Goal: Transaction & Acquisition: Obtain resource

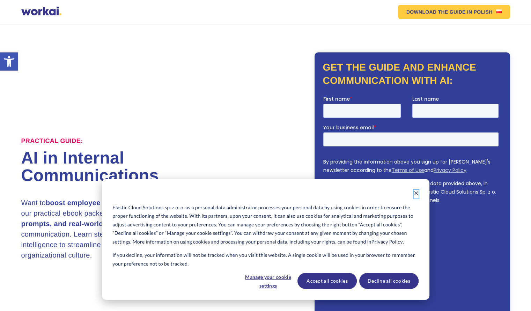
click at [415, 194] on icon "Dismiss cookie banner" at bounding box center [416, 193] width 5 height 5
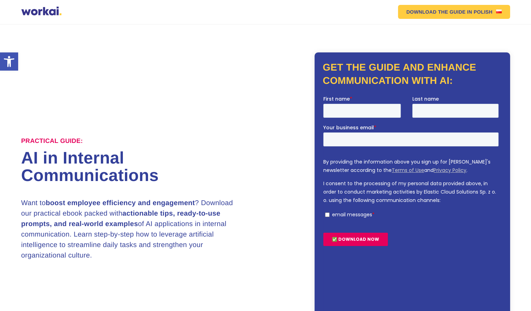
click at [218, 169] on h1 "AI in Internal Communications" at bounding box center [143, 166] width 244 height 35
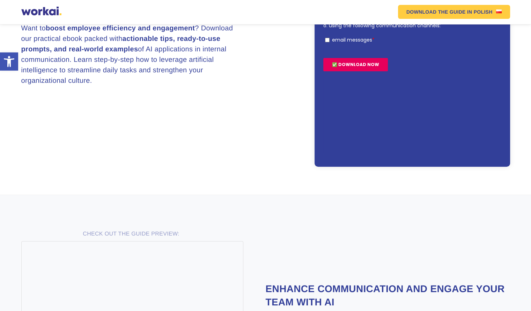
scroll to position [279, 0]
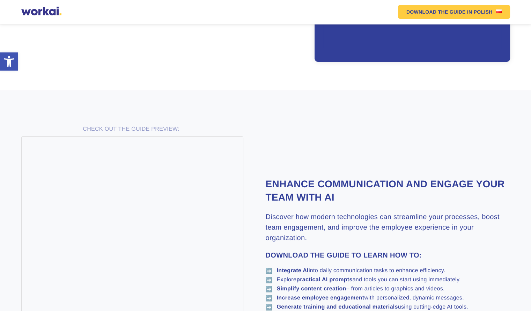
click at [387, 199] on h2 "Enhance communication and engage your team with AI" at bounding box center [388, 190] width 244 height 27
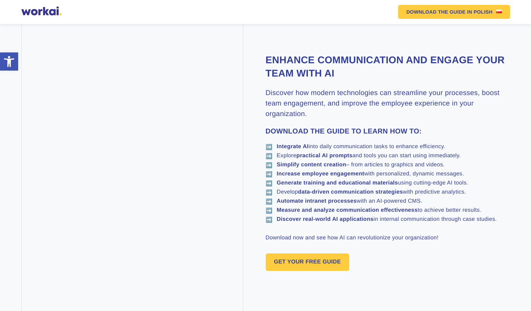
scroll to position [454, 0]
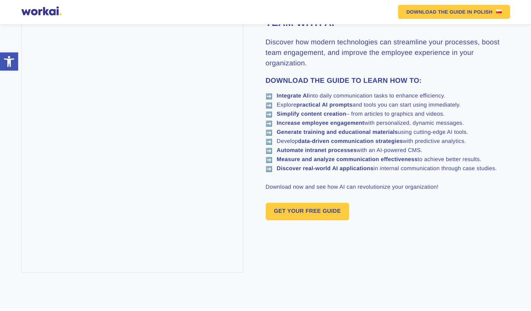
click at [487, 222] on div "CHECK OUT THE GUIDE PREVIEW: Enhance communication and engage your team with AI…" at bounding box center [265, 111] width 489 height 322
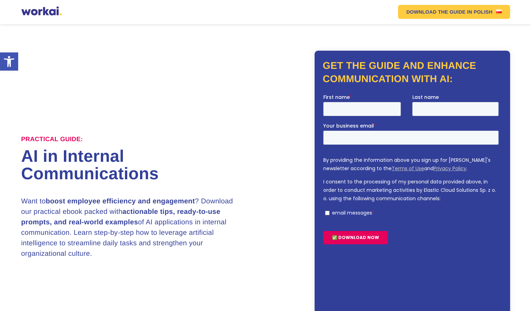
scroll to position [0, 0]
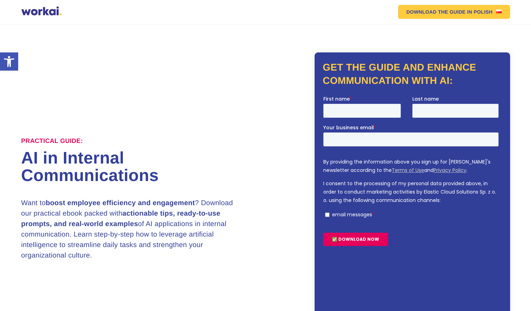
click at [370, 118] on fieldset "First name * Last name" at bounding box center [412, 109] width 178 height 29
click at [369, 116] on input "First name *" at bounding box center [361, 111] width 77 height 14
type input "Henry"
type input "Le"
click at [364, 140] on input "Your business email *" at bounding box center [410, 139] width 175 height 14
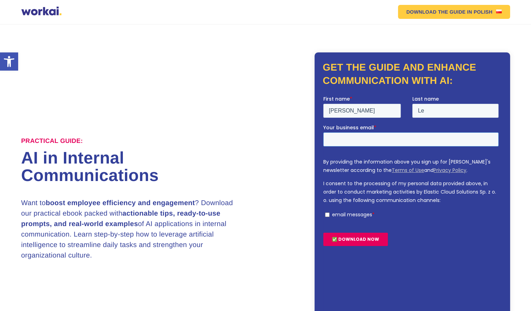
type input "info@cyberlotus.com"
click at [359, 222] on form "First name * Henry Last name Le Your business email * info@cyberlotus.com By pr…" at bounding box center [412, 173] width 178 height 156
click at [352, 241] on input "✅ DOWNLOAD NOW" at bounding box center [355, 238] width 65 height 13
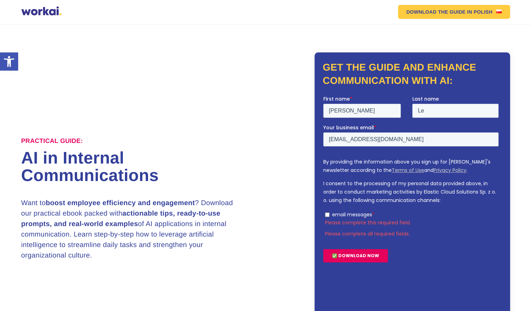
click at [327, 213] on input "email messages *" at bounding box center [327, 214] width 5 height 5
checkbox input "true"
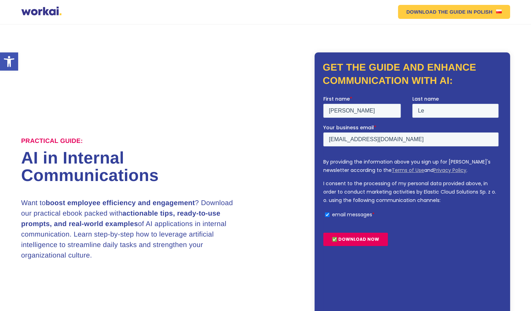
click at [360, 242] on input "✅ DOWNLOAD NOW" at bounding box center [355, 238] width 65 height 13
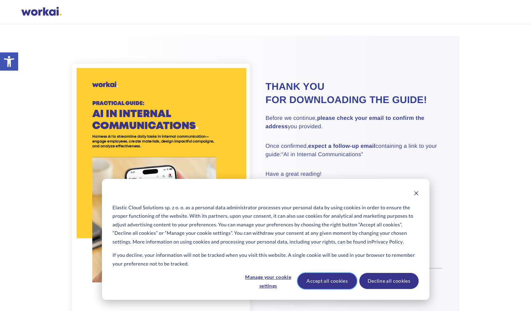
click at [327, 282] on button "Accept all cookies" at bounding box center [326, 281] width 59 height 16
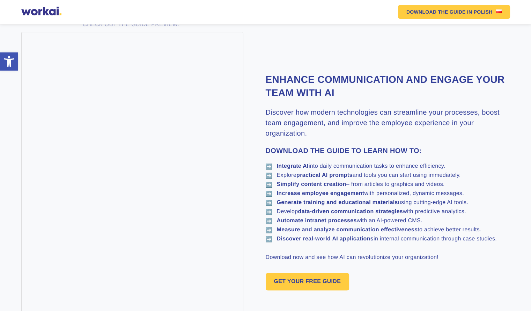
scroll to position [384, 0]
click at [375, 221] on li "➡️ Automate intranet processes with an AI-powered CMS." at bounding box center [388, 220] width 244 height 6
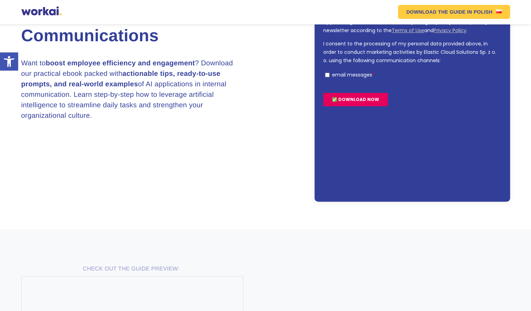
scroll to position [0, 0]
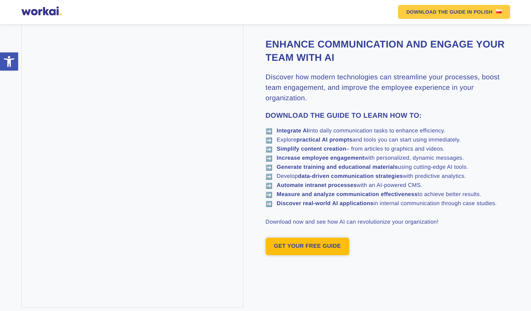
click at [302, 244] on link "GET YOUR FREE GUIDE" at bounding box center [308, 245] width 84 height 17
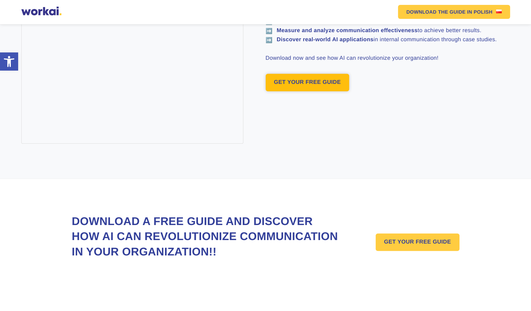
scroll to position [597, 0]
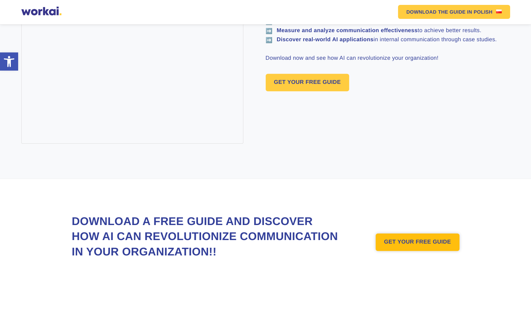
click at [405, 234] on link "GET YOUR FREE GUIDE" at bounding box center [418, 241] width 84 height 17
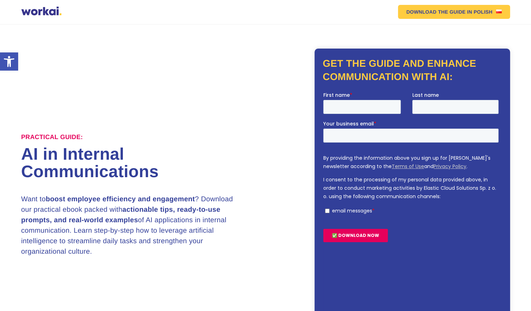
scroll to position [0, 0]
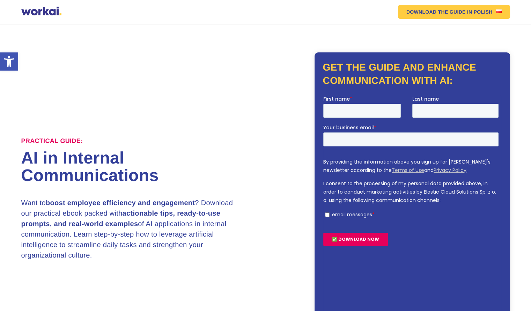
click at [32, 10] on div at bounding box center [41, 12] width 40 height 10
click at [41, 14] on div at bounding box center [41, 12] width 40 height 10
click at [65, 16] on div "Why Workai? back Why Workai? Intranet ROI calculator Security Products back Wor…" at bounding box center [265, 12] width 489 height 14
click at [75, 24] on div "Why Workai? back Why Workai? Intranet ROI calculator Security Products back Wor…" at bounding box center [265, 12] width 531 height 24
click at [46, 14] on div at bounding box center [41, 12] width 40 height 10
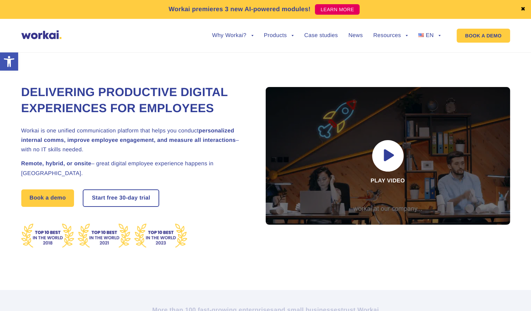
click at [204, 178] on h2 "Remote, hybrid, or onsite – great digital employee experience happens in [GEOGR…" at bounding box center [134, 168] width 227 height 19
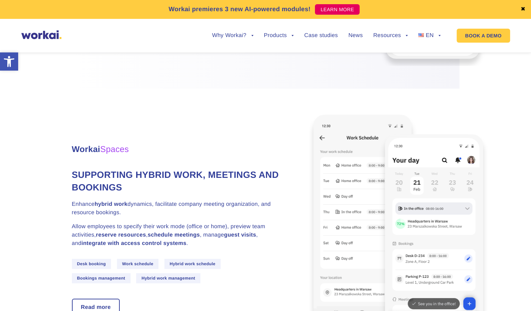
scroll to position [1675, 0]
